Goal: Navigation & Orientation: Understand site structure

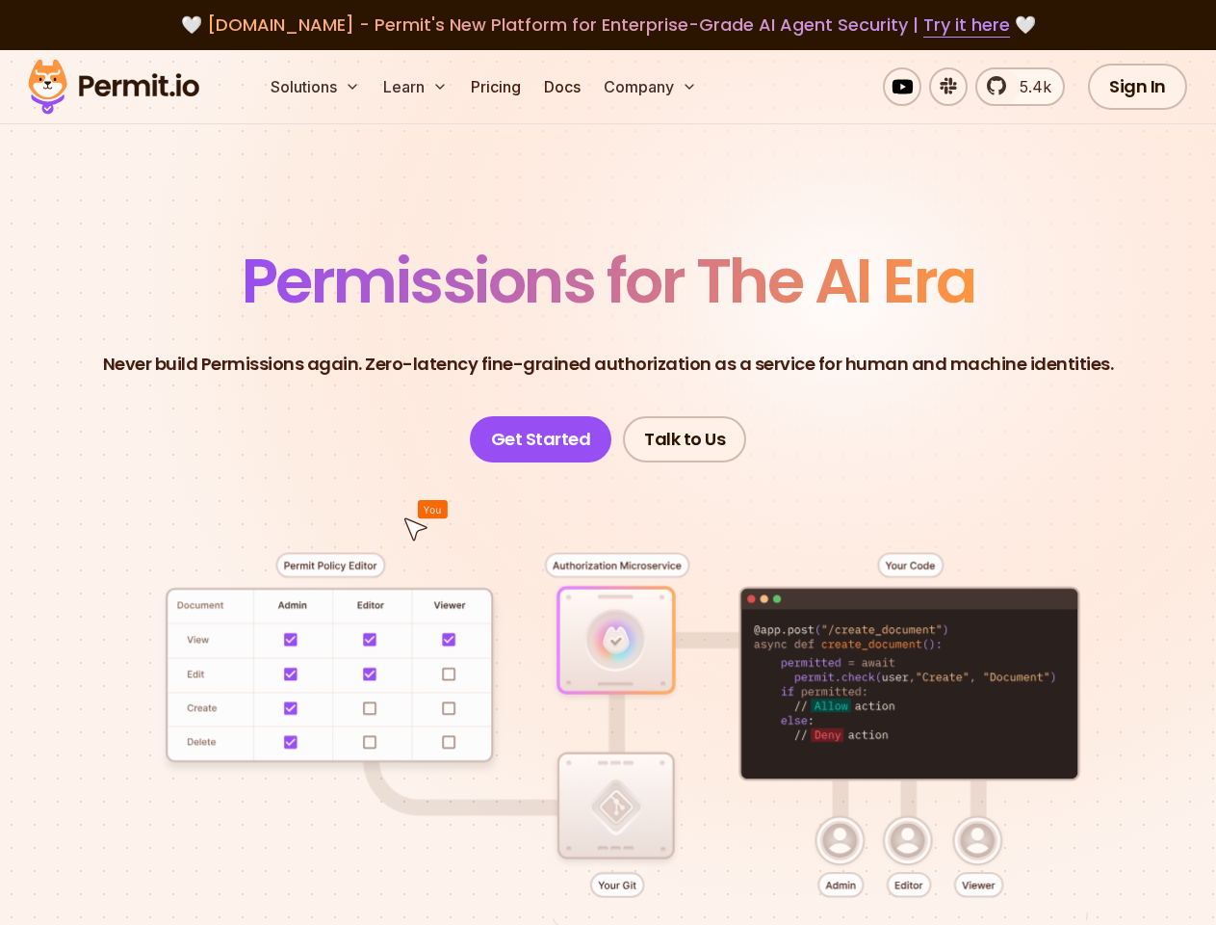
click at [317, 87] on button "Solutions" at bounding box center [315, 86] width 105 height 39
click at [417, 87] on button "Learn" at bounding box center [416, 86] width 80 height 39
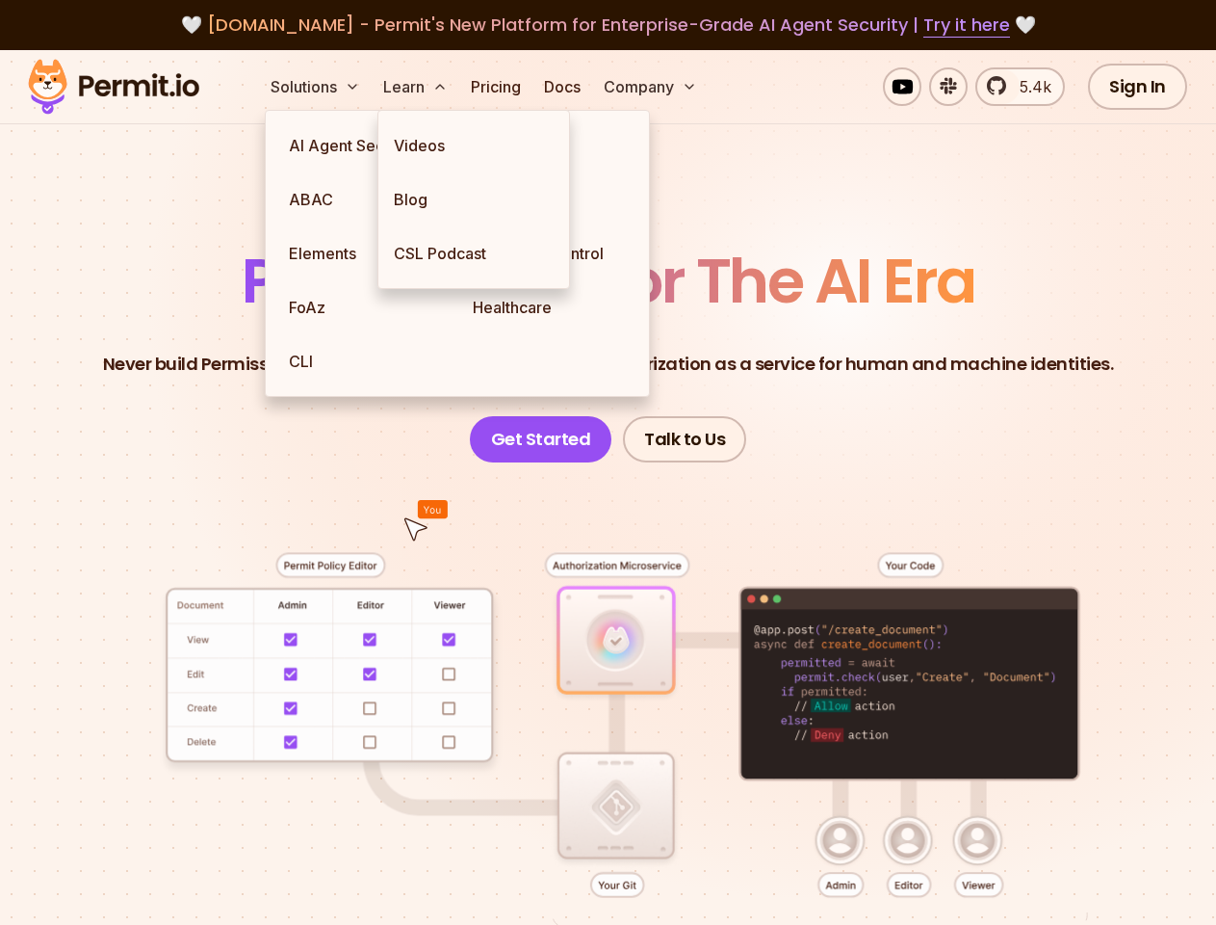
click at [652, 87] on button "Company" at bounding box center [650, 86] width 109 height 39
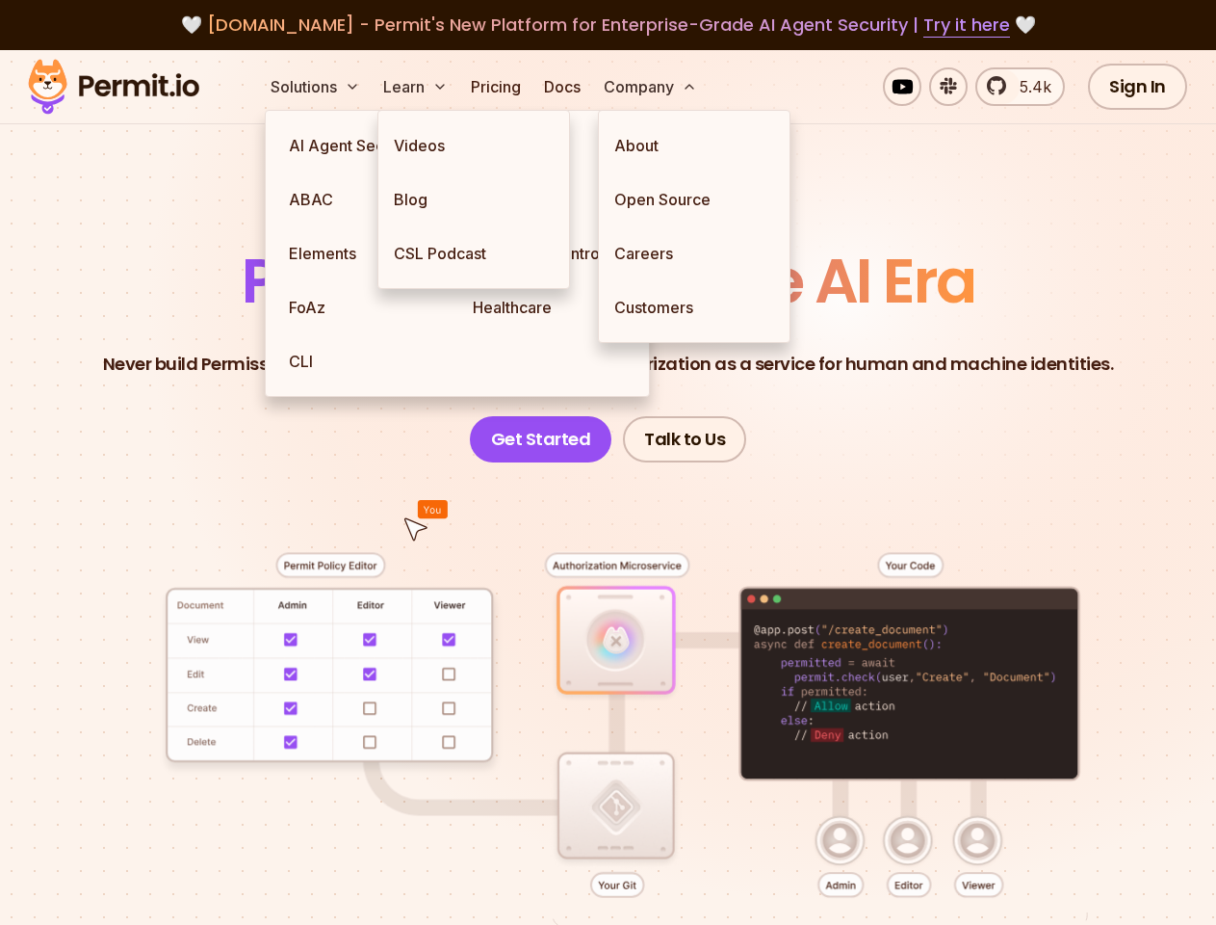
click at [608, 663] on div at bounding box center [608, 756] width 1124 height 589
